Goal: Information Seeking & Learning: Learn about a topic

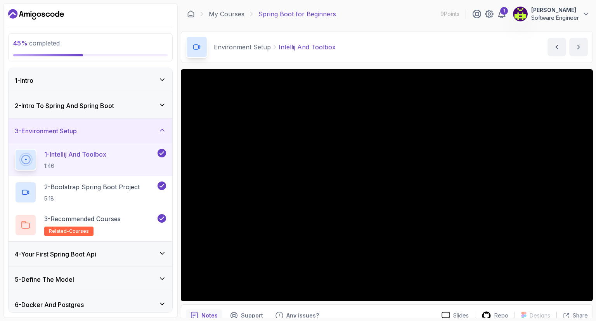
click at [32, 11] on icon "Dashboard" at bounding box center [36, 14] width 56 height 12
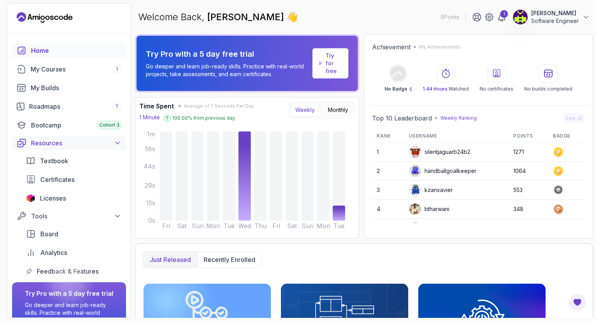
click at [85, 141] on div "Resources" at bounding box center [76, 142] width 90 height 9
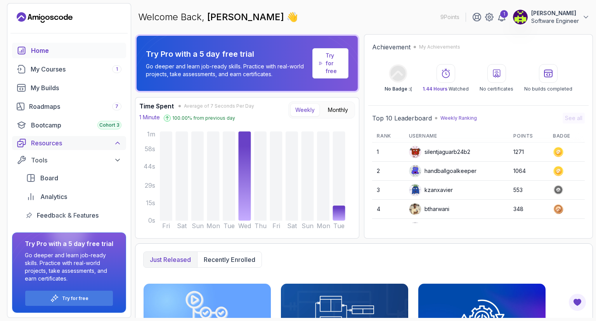
click at [85, 141] on div "Resources" at bounding box center [76, 142] width 90 height 9
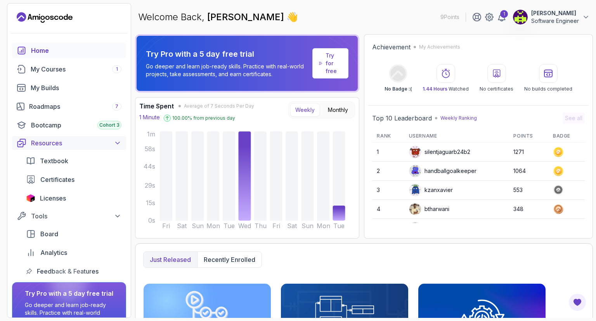
click at [97, 138] on div "Resources" at bounding box center [76, 142] width 90 height 9
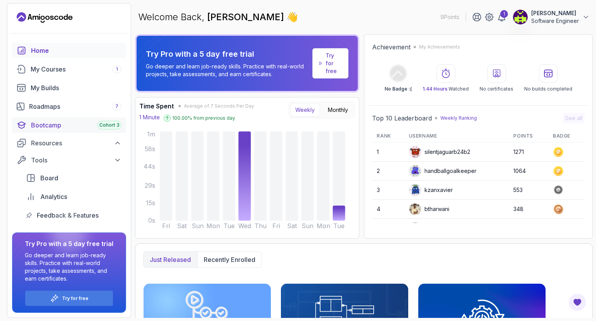
click at [96, 127] on div "Bootcamp Cohort 3" at bounding box center [76, 124] width 90 height 9
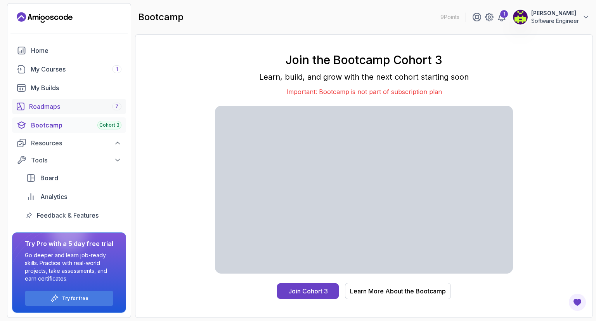
click at [54, 107] on div "Roadmaps 7" at bounding box center [75, 106] width 92 height 9
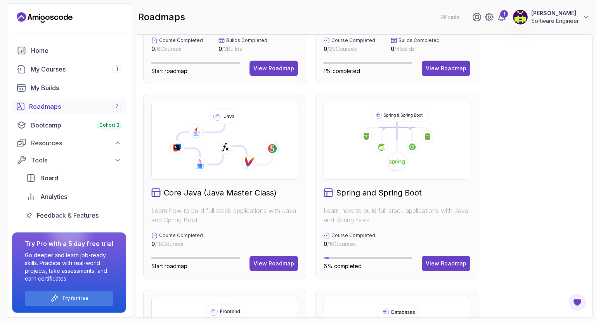
scroll to position [144, 0]
click at [446, 262] on div "View Roadmap" at bounding box center [446, 263] width 41 height 8
